Goal: Information Seeking & Learning: Find specific fact

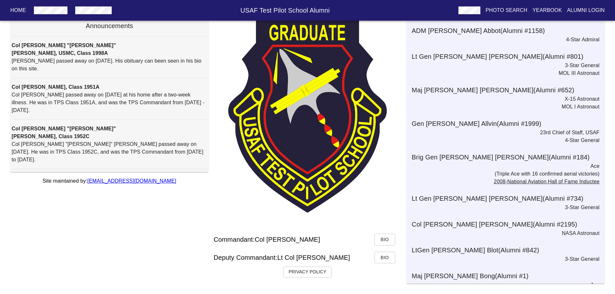
scroll to position [63, 0]
click at [386, 236] on span "Bio" at bounding box center [385, 240] width 10 height 8
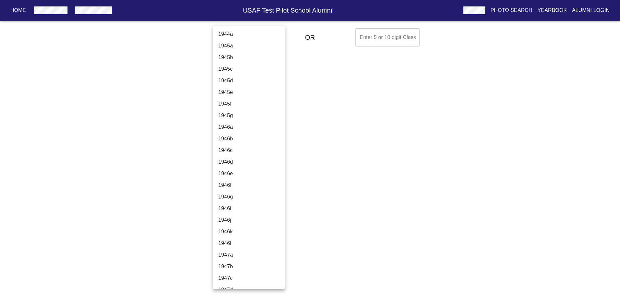
click at [237, 36] on body "Home USAF Test Pilot School Alumni Photo Search Yearbook Alumni Login Select A …" at bounding box center [310, 37] width 620 height 23
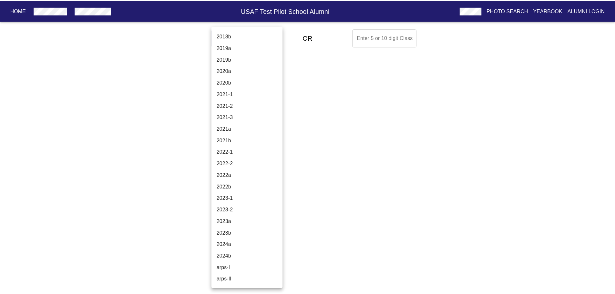
scroll to position [2159, 0]
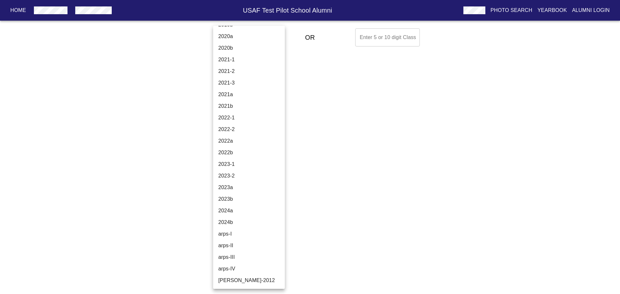
click at [232, 224] on li "2024b" at bounding box center [251, 223] width 76 height 12
type input "2024b"
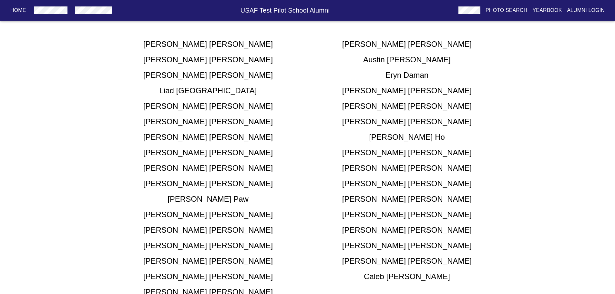
scroll to position [126, 0]
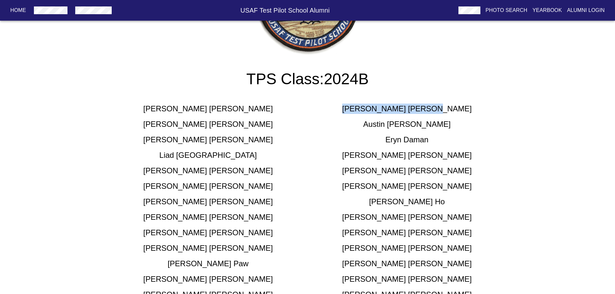
drag, startPoint x: 382, startPoint y: 108, endPoint x: 433, endPoint y: 109, distance: 51.0
click at [433, 109] on div "[PERSON_NAME] [PERSON_NAME]" at bounding box center [407, 109] width 199 height 10
copy h5 "[PERSON_NAME] [PERSON_NAME]"
